Goal: Task Accomplishment & Management: Use online tool/utility

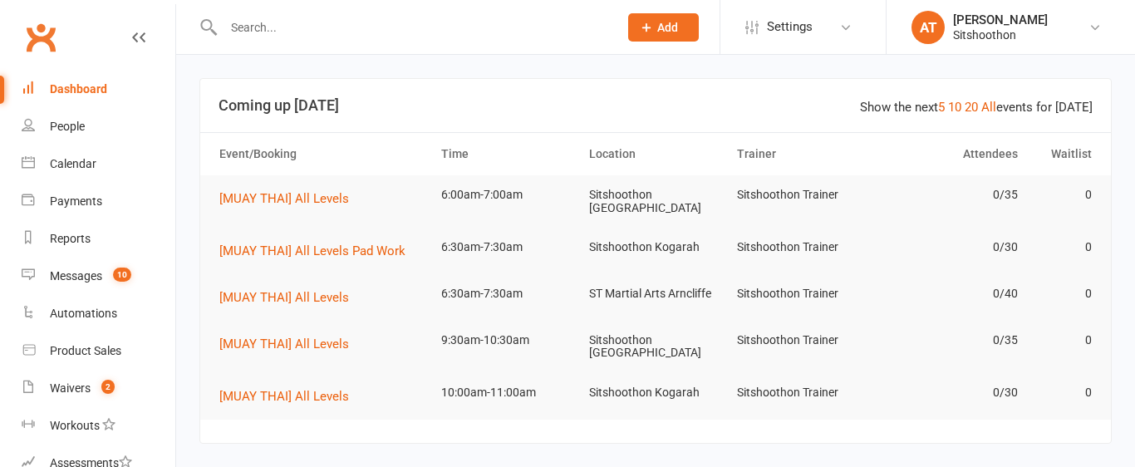
scroll to position [295, 0]
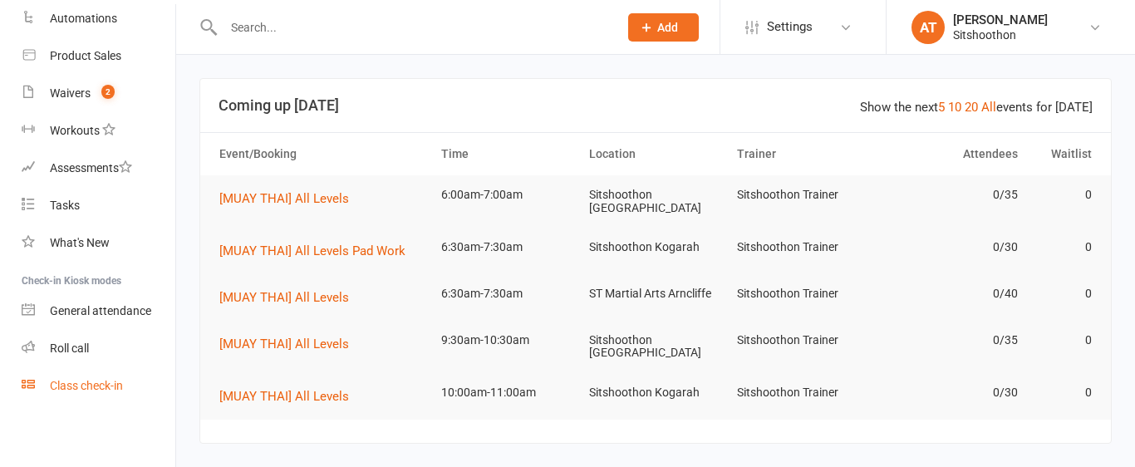
click at [60, 391] on div "Class check-in" at bounding box center [86, 385] width 73 height 13
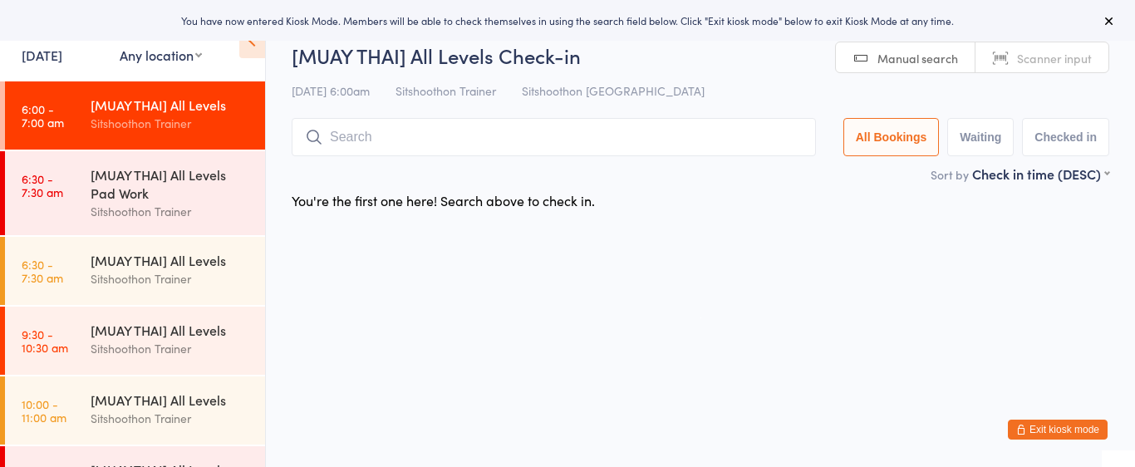
click at [123, 61] on select "Any location ST Martial Arts Arncliffe [GEOGRAPHIC_DATA] [GEOGRAPHIC_DATA]" at bounding box center [161, 55] width 82 height 18
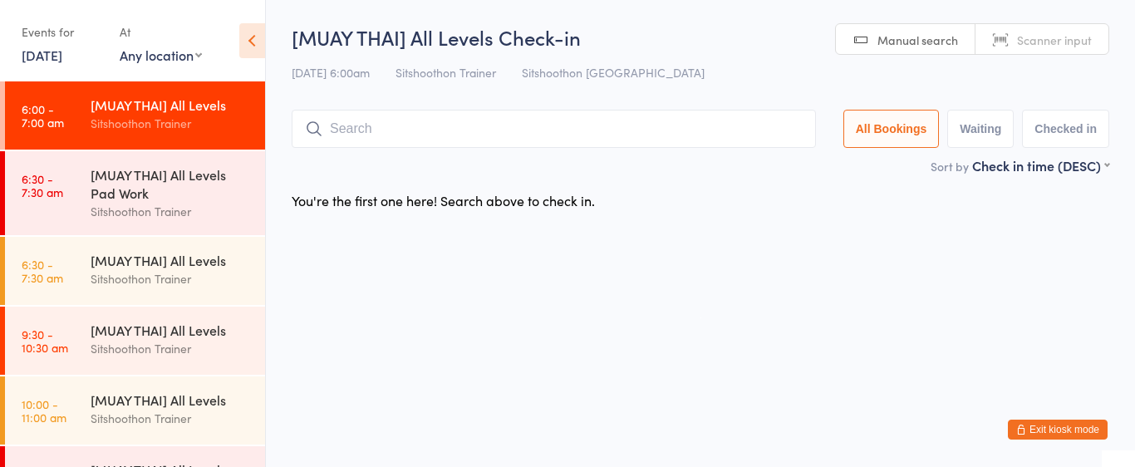
select select "2"
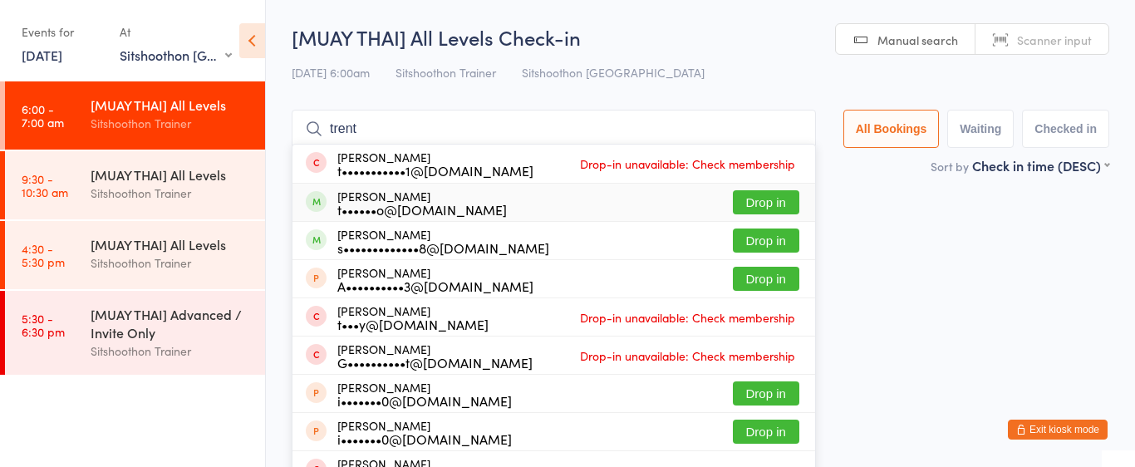
type input "trent"
click at [758, 199] on button "Drop in" at bounding box center [766, 202] width 66 height 24
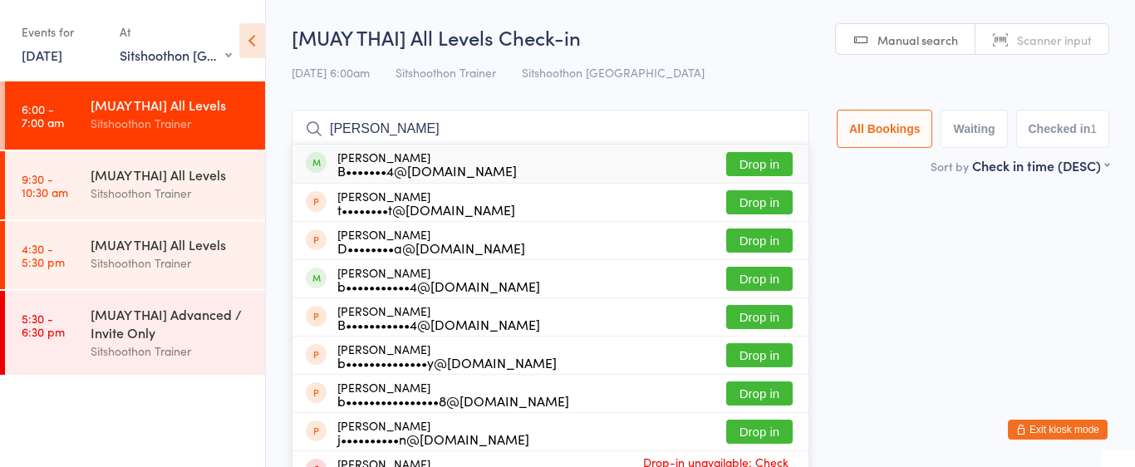
type input "[PERSON_NAME]"
click at [739, 164] on button "Drop in" at bounding box center [759, 164] width 66 height 24
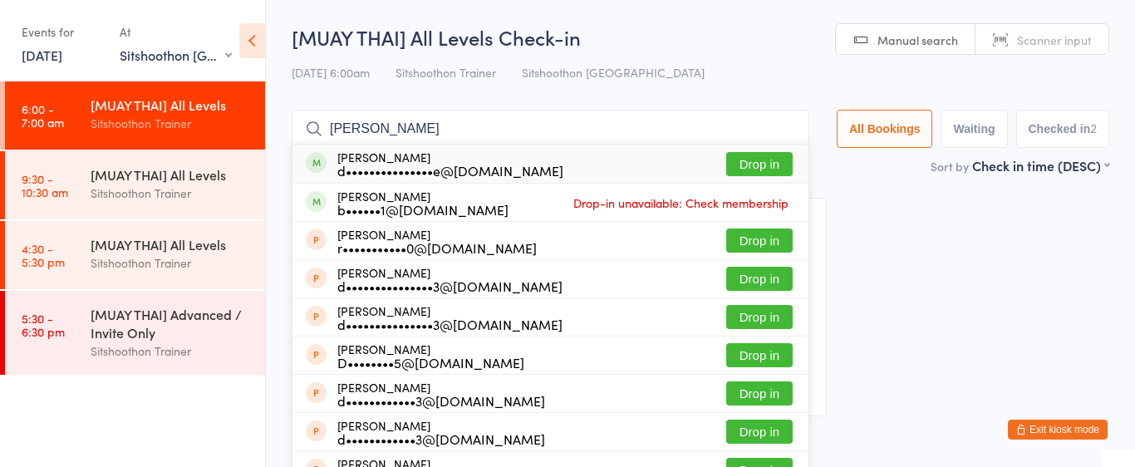
type input "[PERSON_NAME]"
click at [771, 163] on button "Drop in" at bounding box center [759, 164] width 66 height 24
